Goal: Transaction & Acquisition: Subscribe to service/newsletter

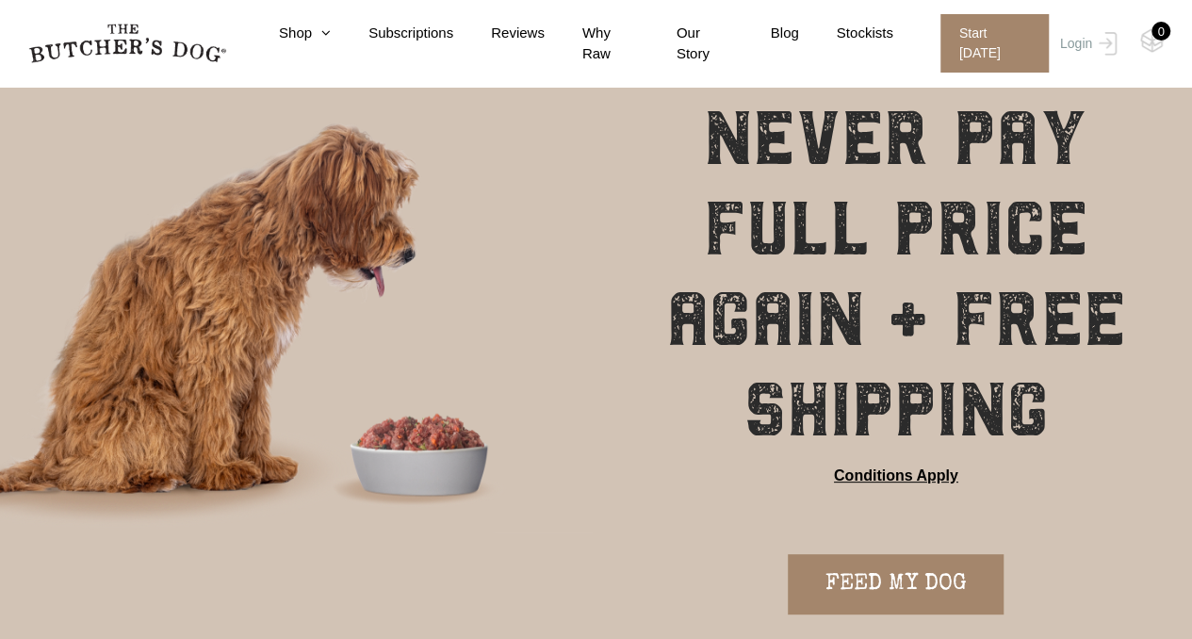
scroll to position [401, 0]
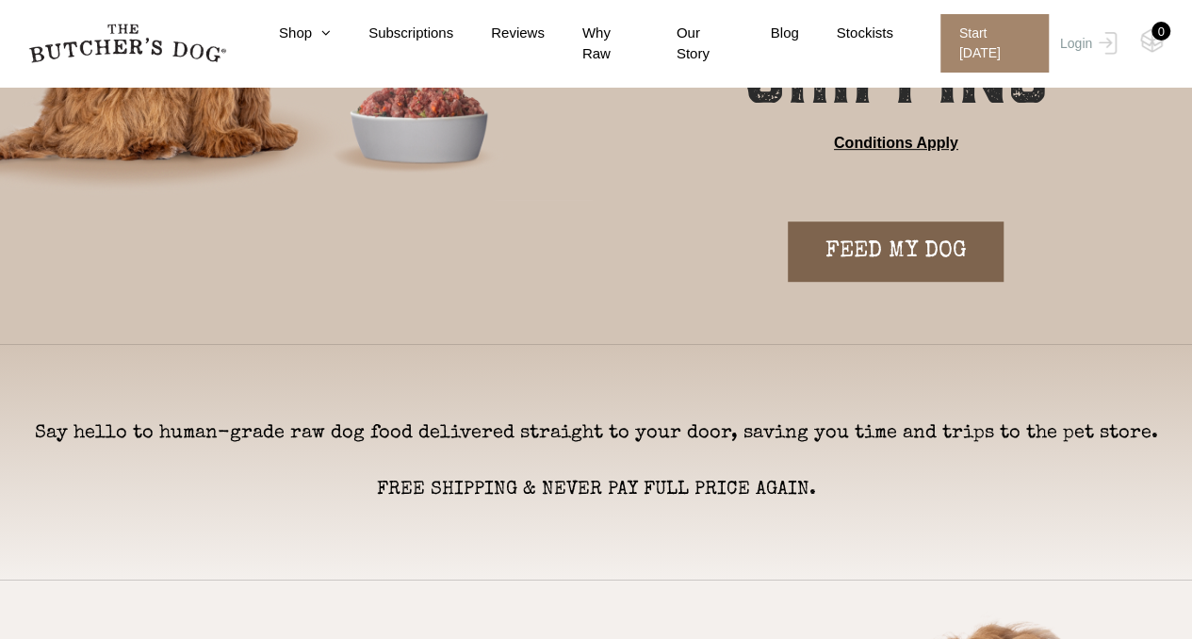
click at [876, 252] on link "FEED MY DOG" at bounding box center [896, 251] width 216 height 60
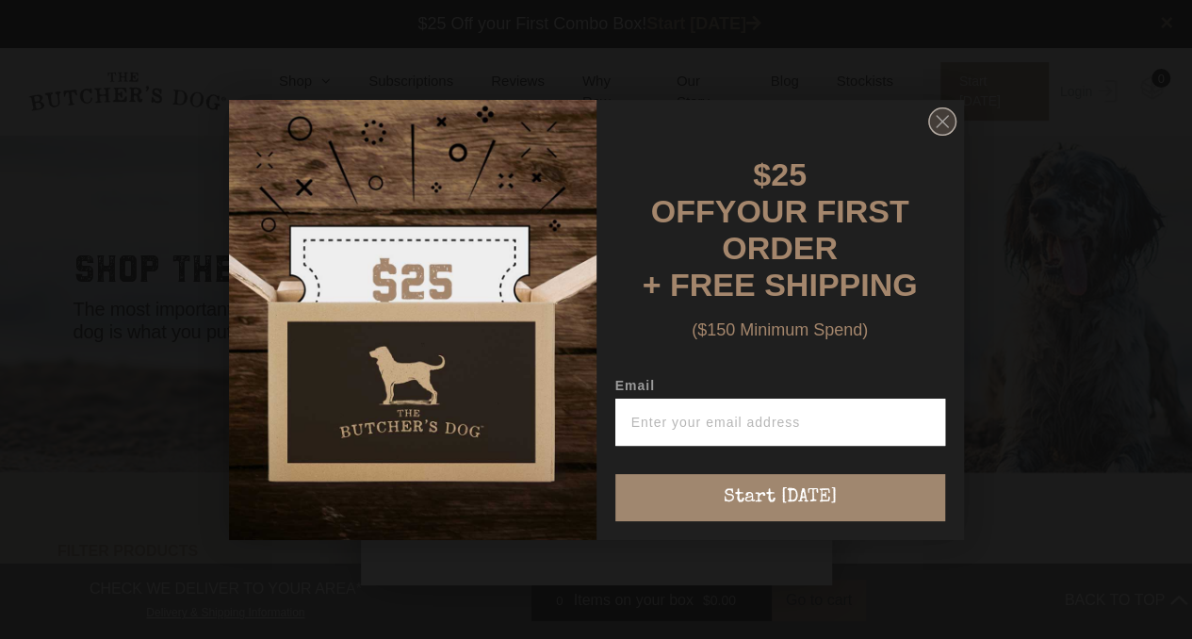
click at [935, 130] on circle "Close dialog" at bounding box center [941, 120] width 27 height 27
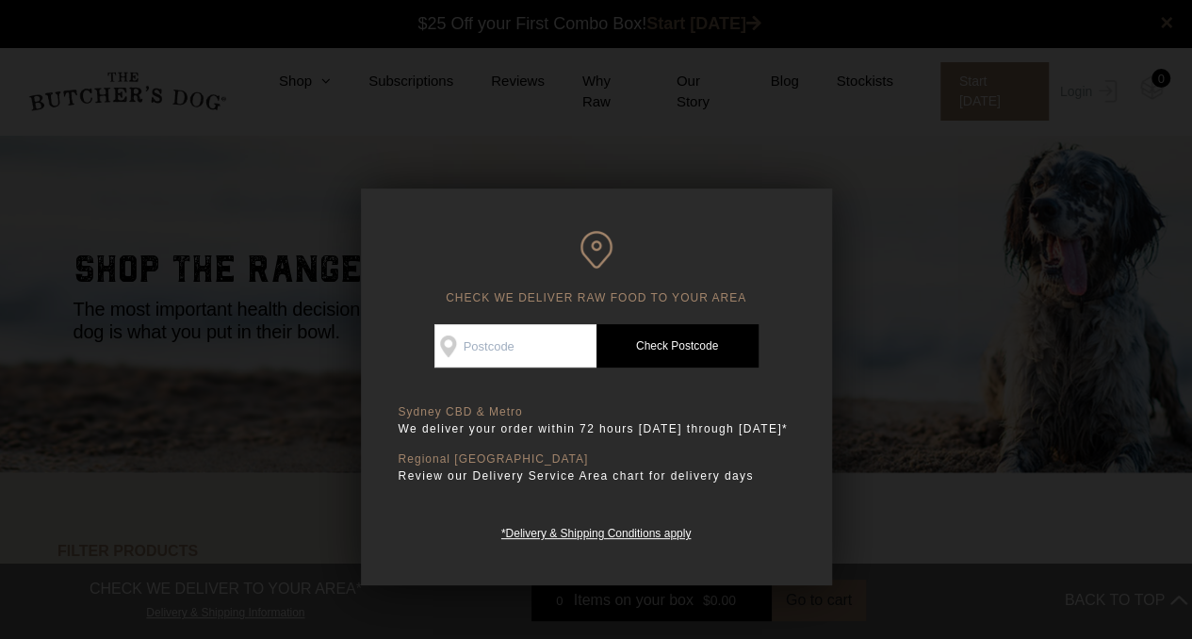
click at [883, 221] on div at bounding box center [596, 319] width 1192 height 639
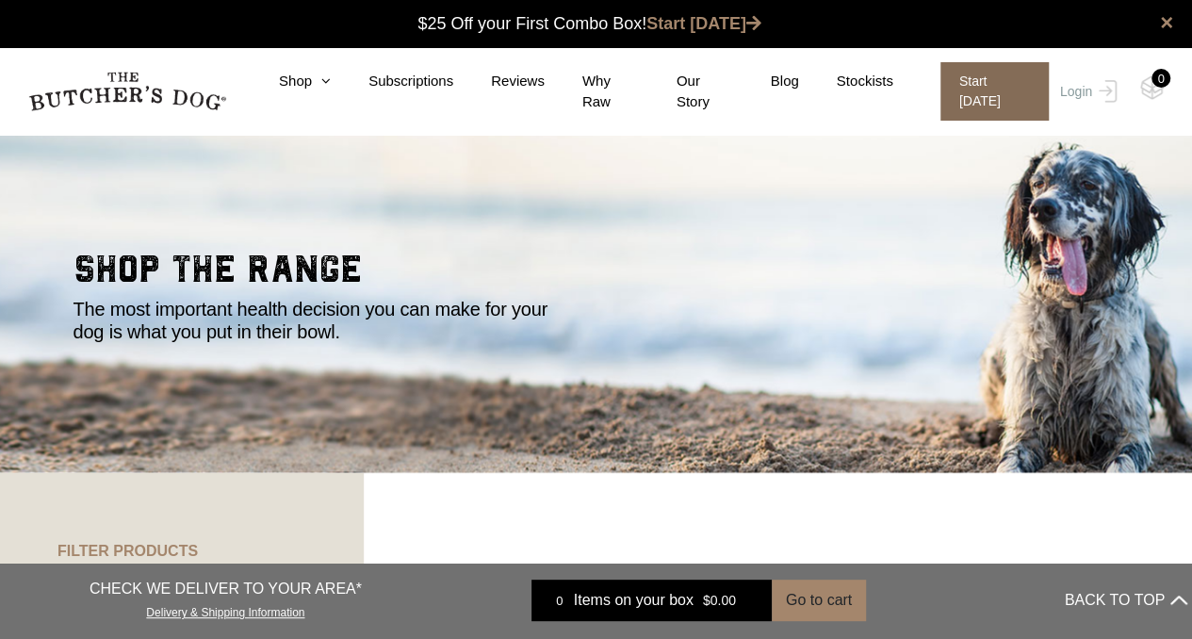
click at [1004, 91] on span "Start [DATE]" at bounding box center [995, 91] width 108 height 58
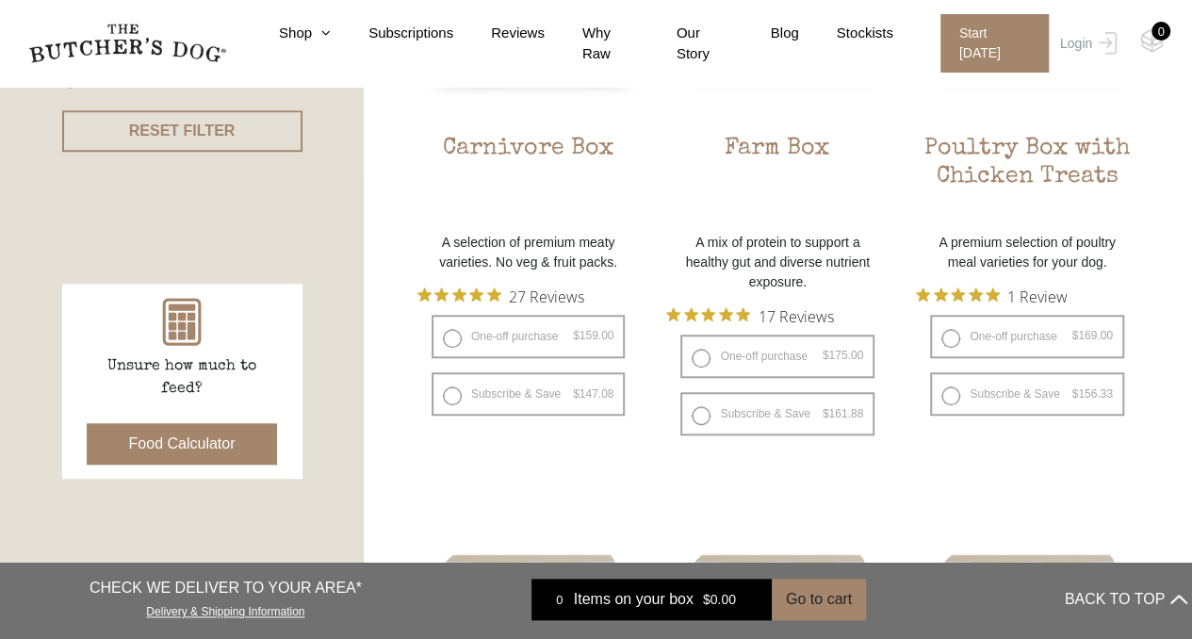
scroll to position [671, 0]
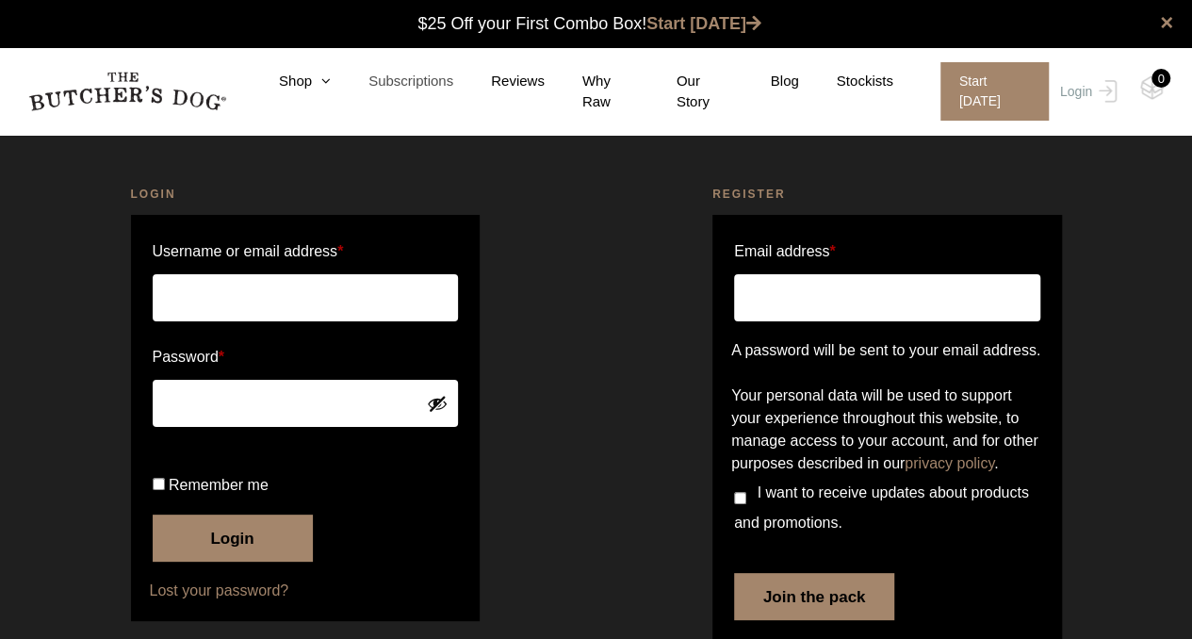
click at [418, 92] on link "Subscriptions" at bounding box center [392, 82] width 123 height 22
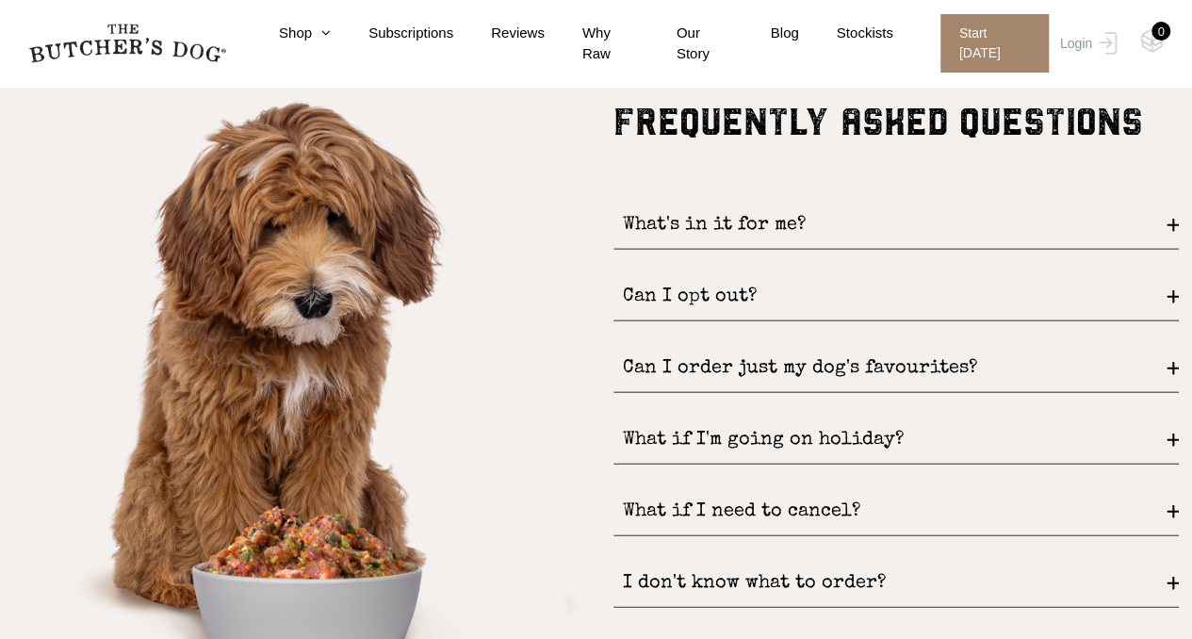
scroll to position [2233, 0]
click at [747, 217] on div "What's in it for me?" at bounding box center [896, 225] width 565 height 48
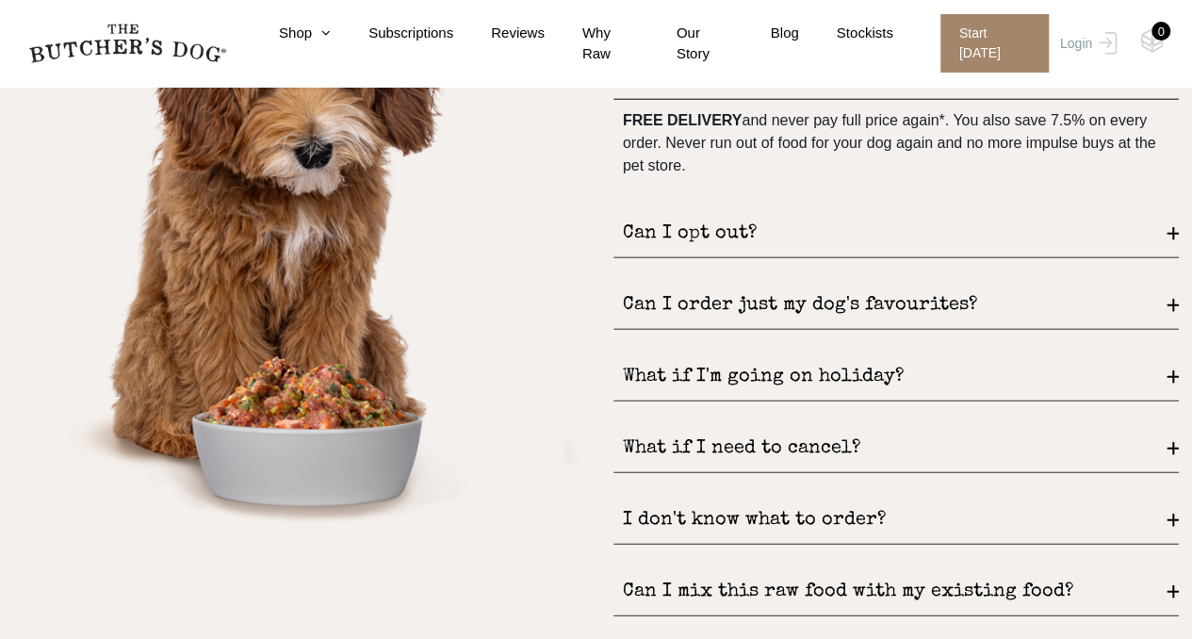
scroll to position [2382, 0]
click at [705, 312] on div "Can I order just my dog's favourites?" at bounding box center [896, 305] width 565 height 48
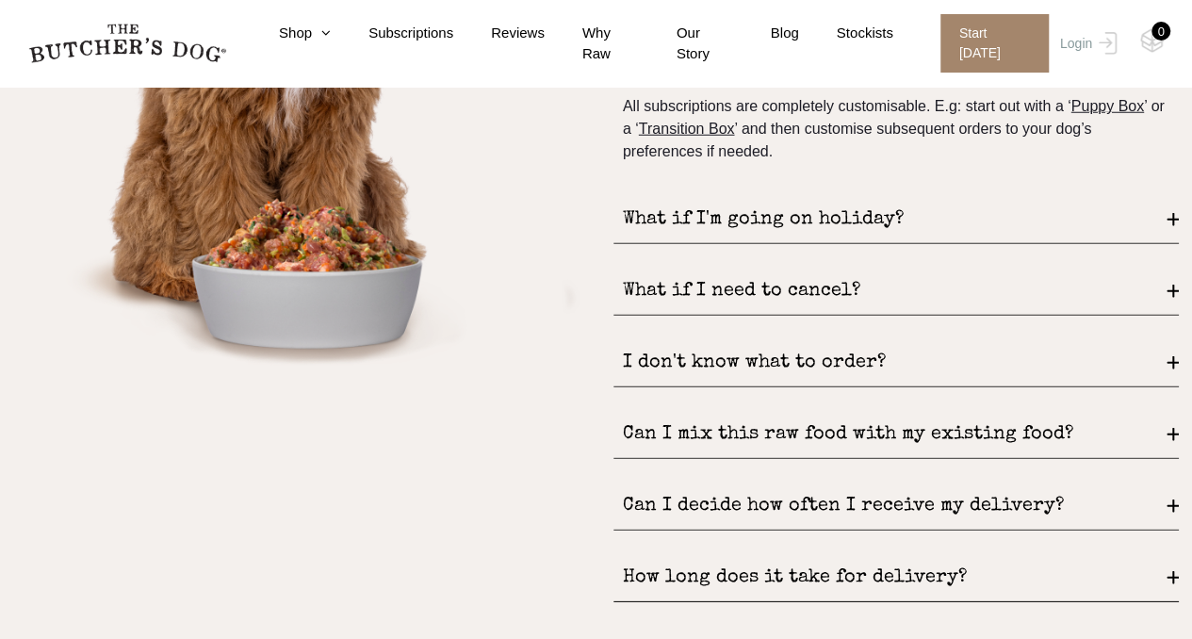
scroll to position [2540, 0]
click at [701, 215] on div "What if I'm going on holiday?" at bounding box center [896, 219] width 565 height 48
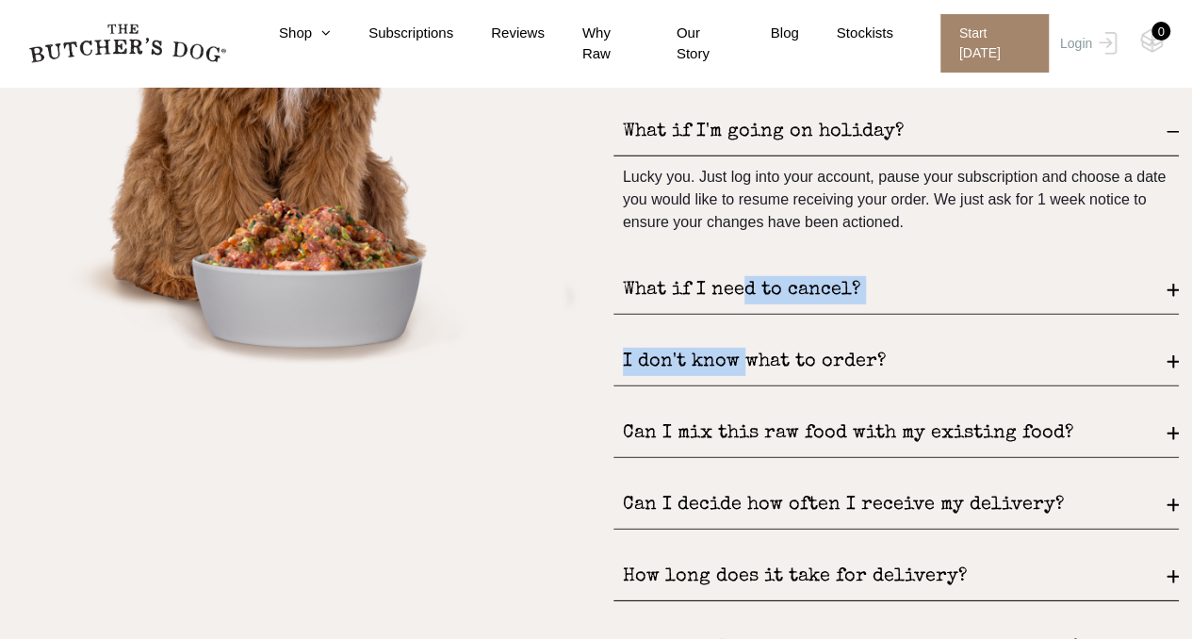
drag, startPoint x: 746, startPoint y: 302, endPoint x: 749, endPoint y: 385, distance: 83.9
click at [749, 385] on div "FREQUENTLY ASKED QUESTIONS What's in it for me? FREE DELIVERY and never pay ful…" at bounding box center [896, 244] width 565 height 905
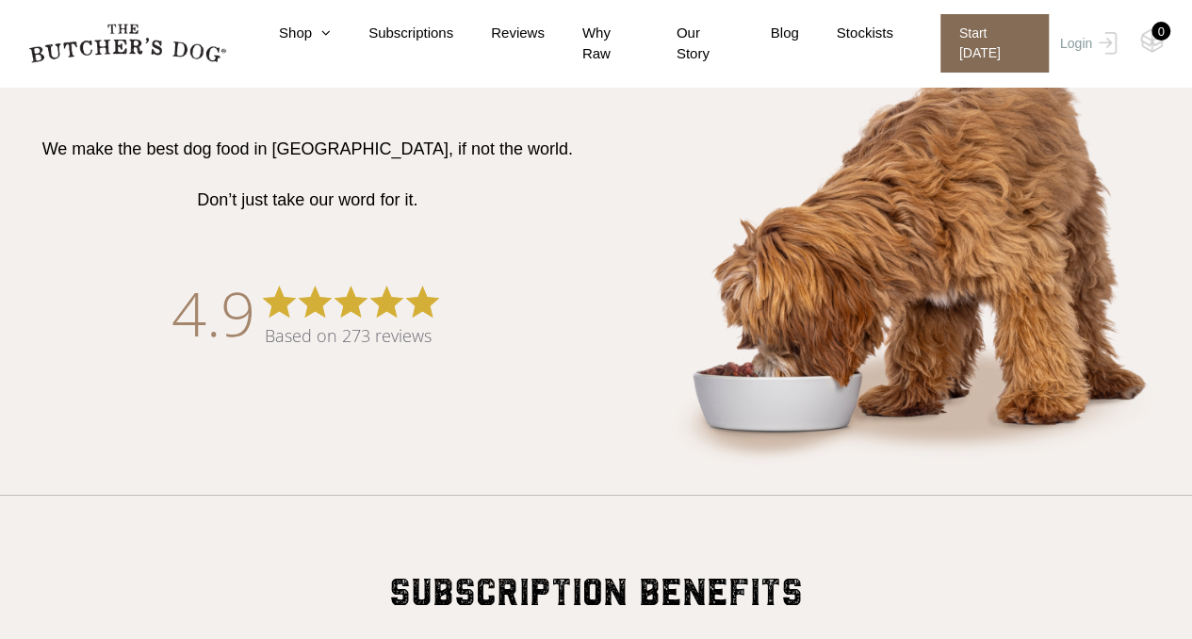
click at [980, 29] on span "Start [DATE]" at bounding box center [995, 43] width 108 height 58
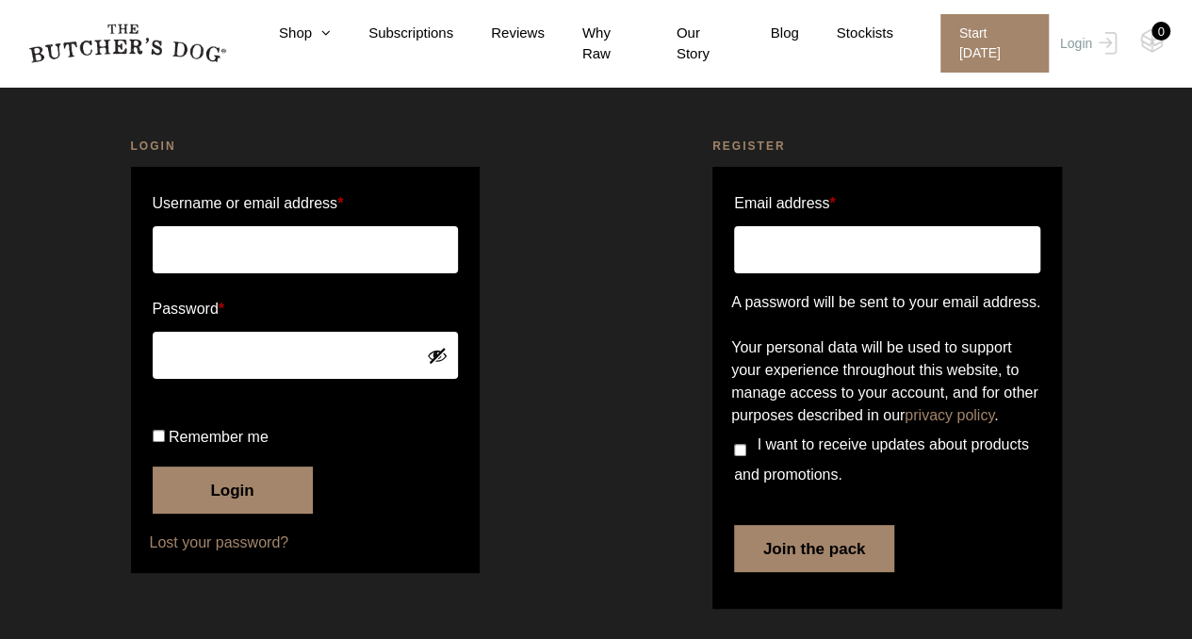
scroll to position [108, 0]
